Goal: Task Accomplishment & Management: Manage account settings

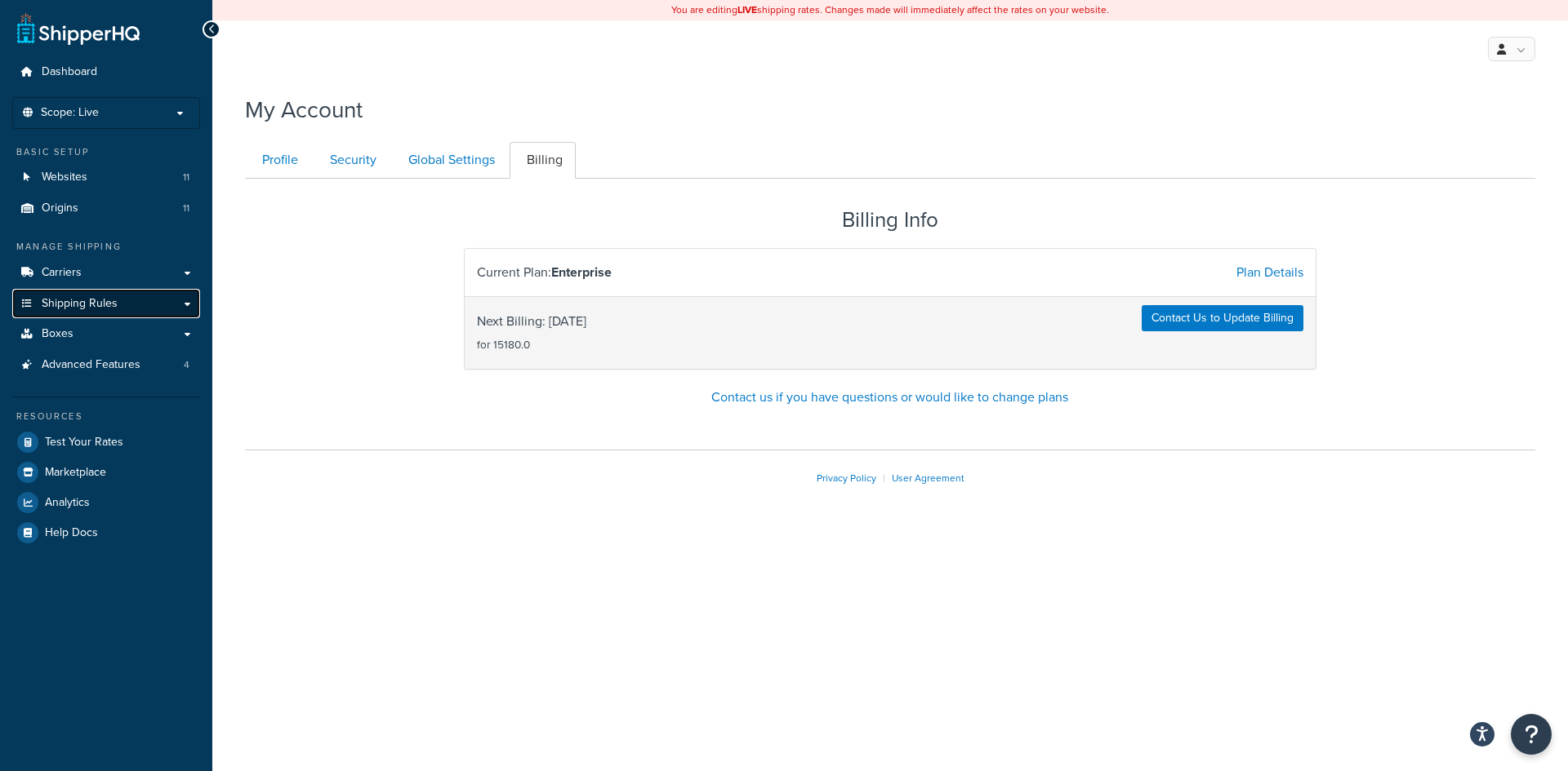
click at [117, 294] on link "Shipping Rules" at bounding box center [106, 304] width 188 height 30
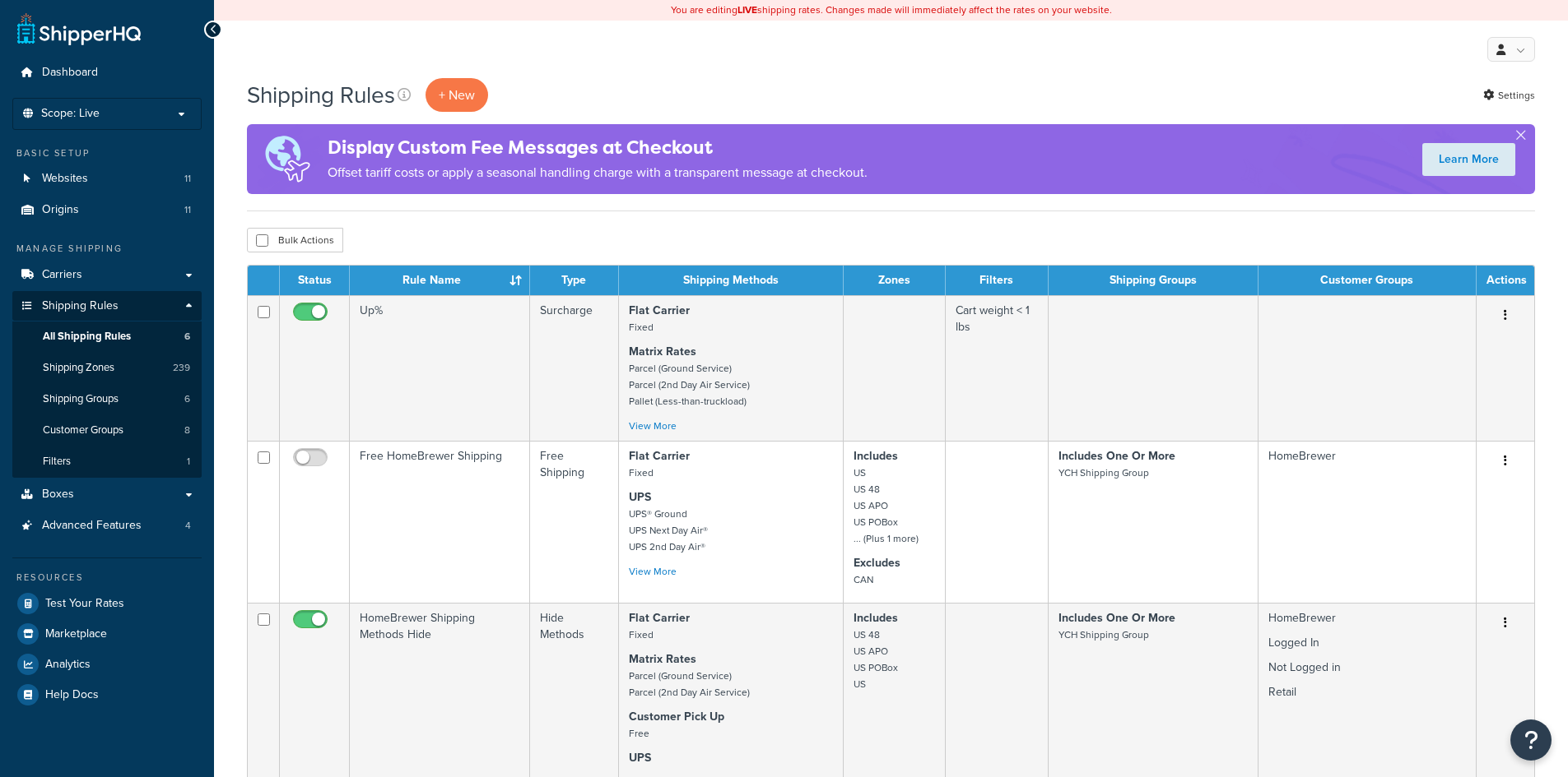
click at [116, 273] on link "Carriers" at bounding box center [107, 276] width 189 height 31
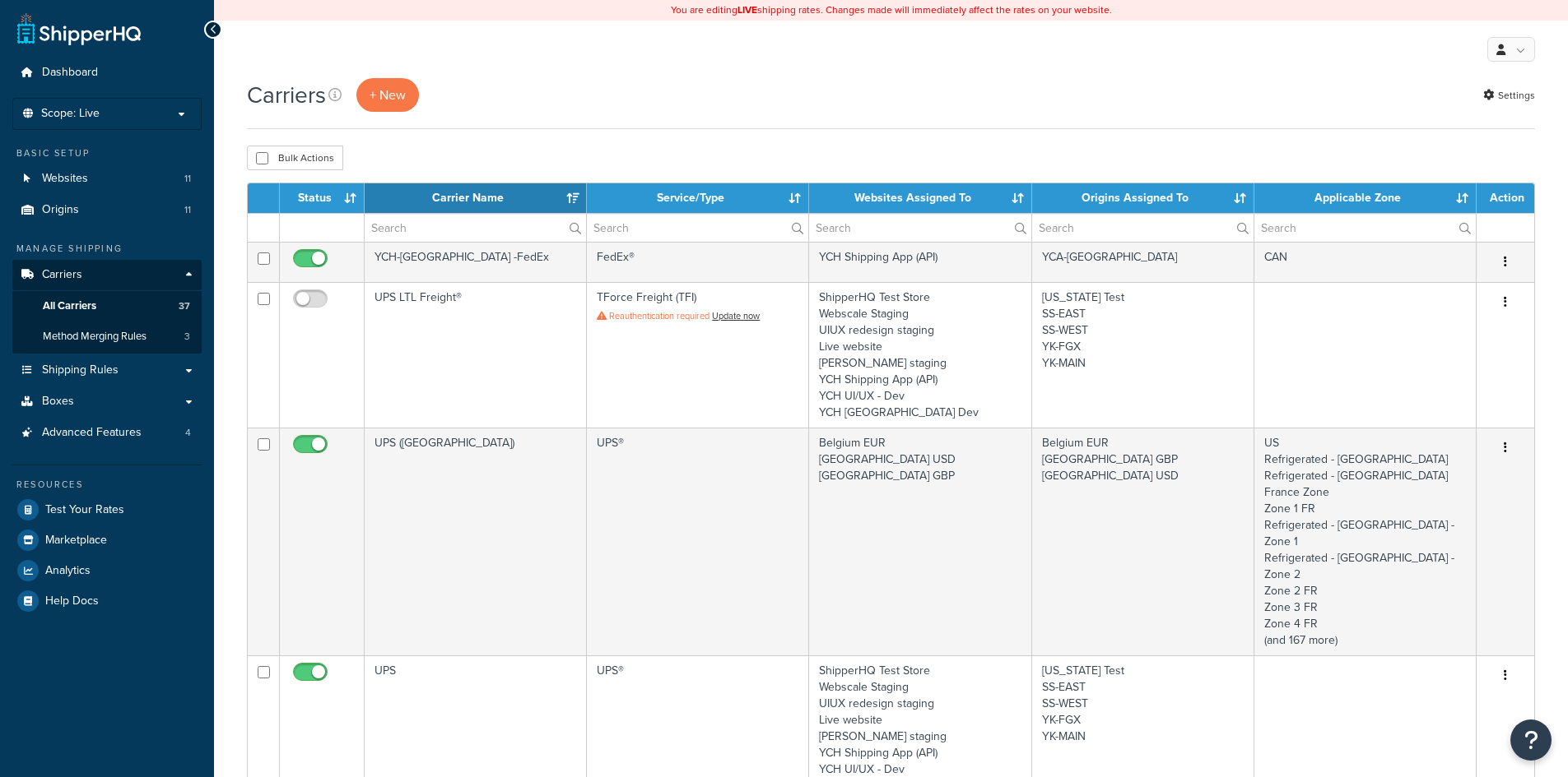
select select "15"
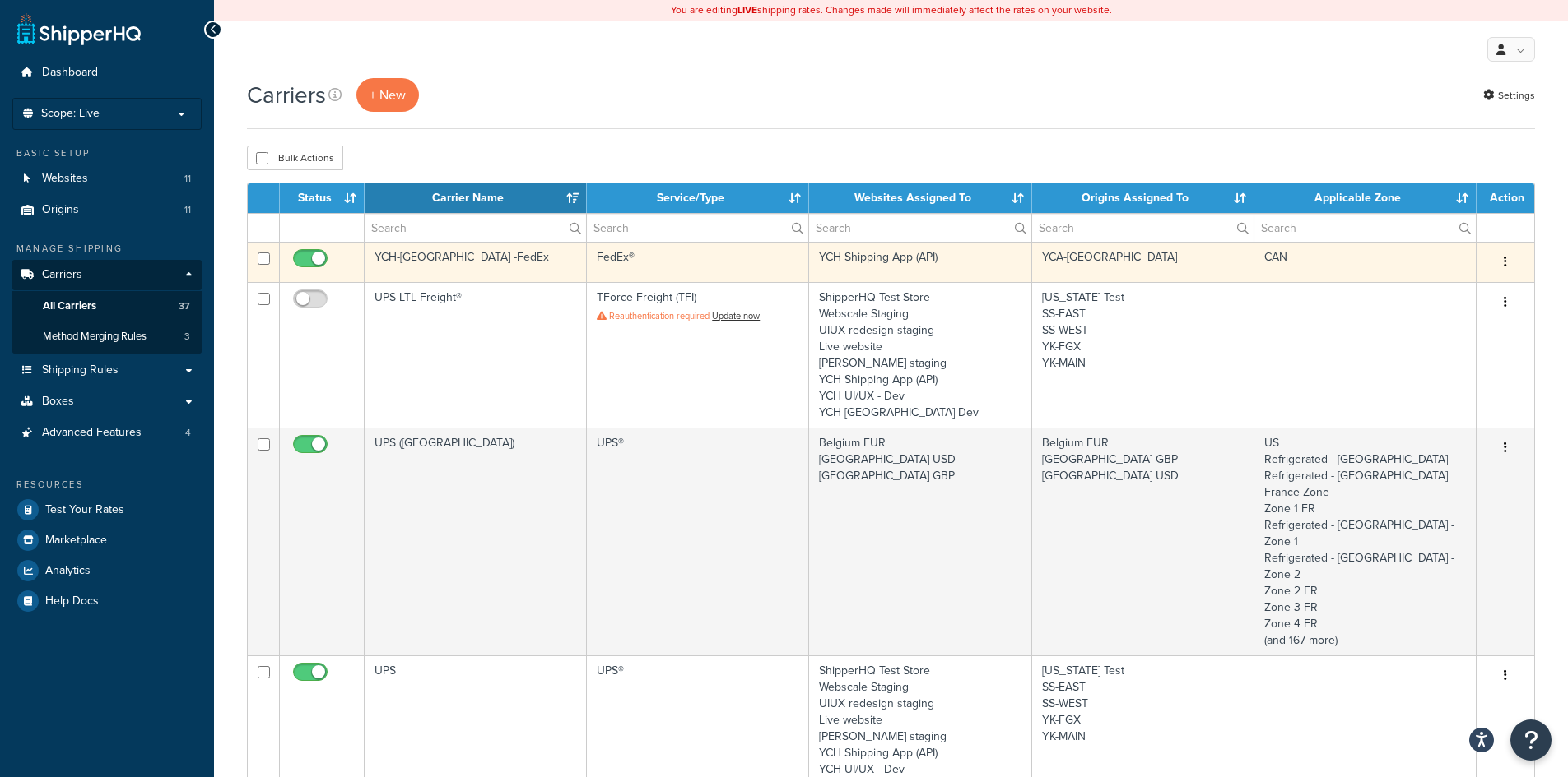
click at [678, 253] on td "FedEx®" at bounding box center [698, 262] width 222 height 40
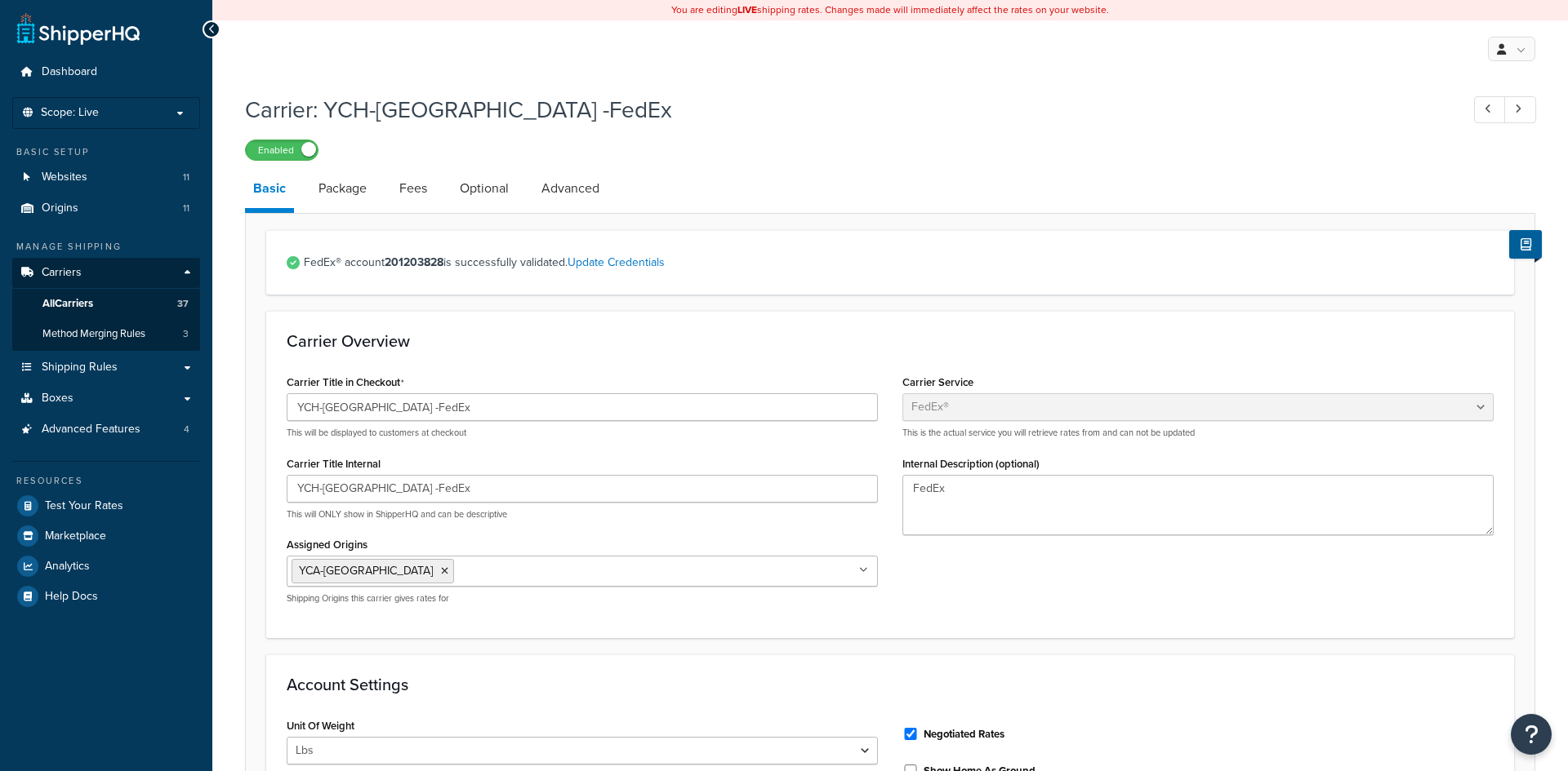
select select "fedEx"
select select "REGULAR_PICKUP"
select select "YOUR_PACKAGING"
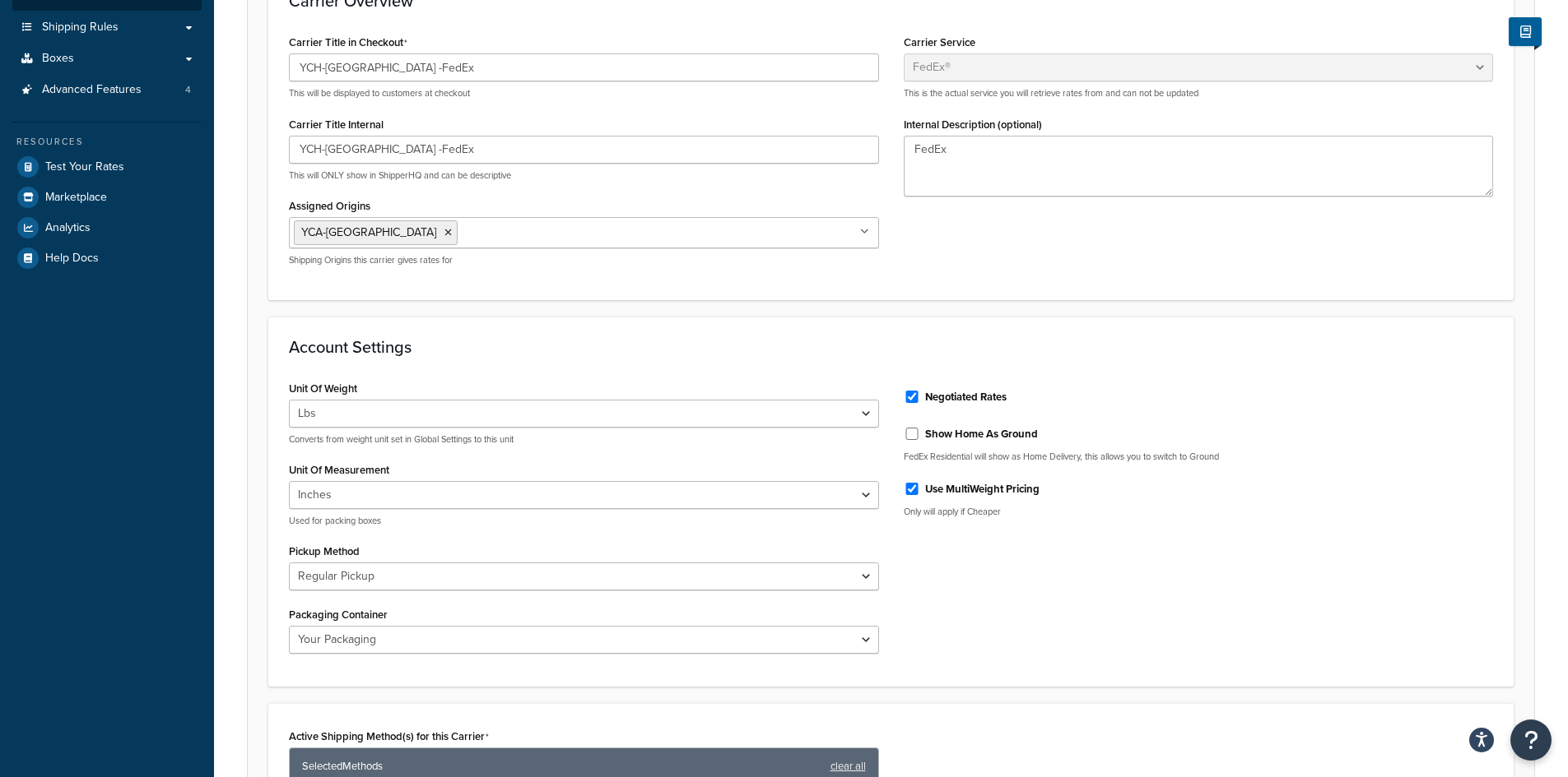
scroll to position [329, 0]
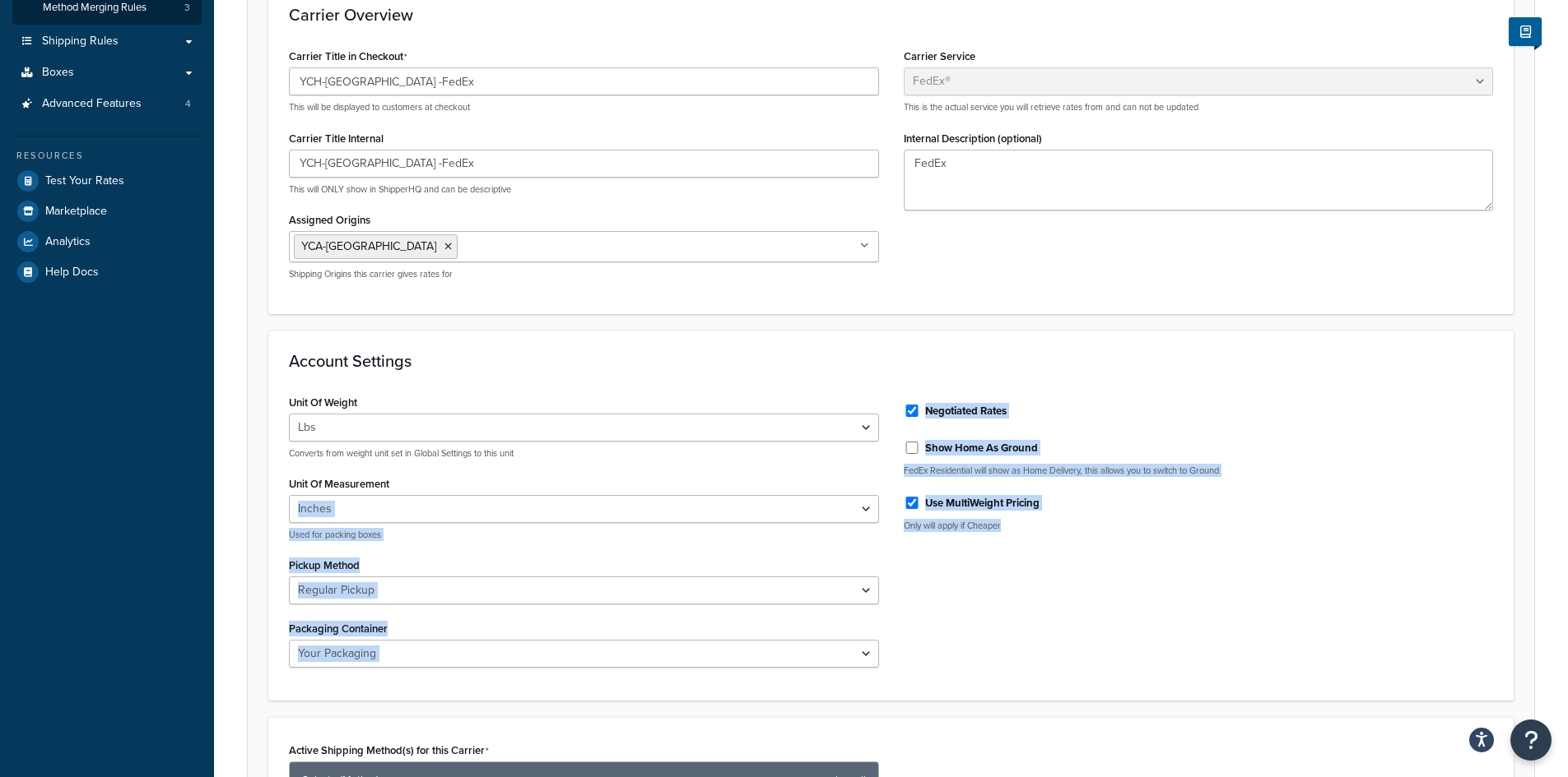
drag, startPoint x: 1013, startPoint y: 529, endPoint x: 863, endPoint y: 514, distance: 150.7
click at [863, 514] on div "Unit Of Weight Lbs Kgs Convert LBS to KG Converts from weight unit set in Globa…" at bounding box center [891, 536] width 1229 height 290
click at [1002, 563] on div "Unit Of Weight Lbs Kgs Convert LBS to KG Converts from weight unit set in Globa…" at bounding box center [891, 536] width 1229 height 290
click at [1329, 412] on div "Negotiated Rates" at bounding box center [1198, 410] width 590 height 25
